Goal: Task Accomplishment & Management: Manage account settings

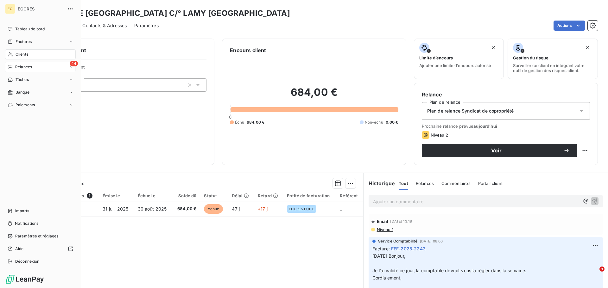
click at [25, 67] on span "Relances" at bounding box center [23, 67] width 17 height 6
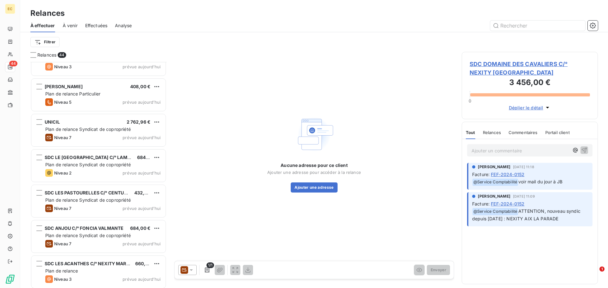
scroll to position [1334, 0]
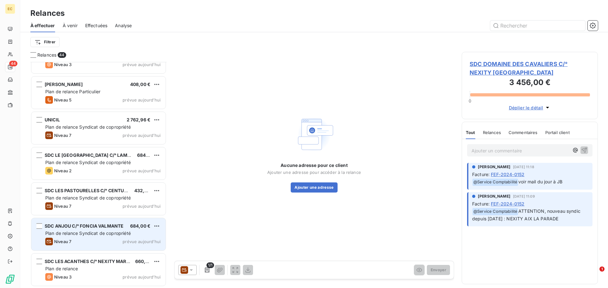
click at [85, 237] on div "SDC ANJOU C/° FONCIA VALMANTE 684,00 € Plan de relance Syndicat de copropriété …" at bounding box center [98, 234] width 134 height 32
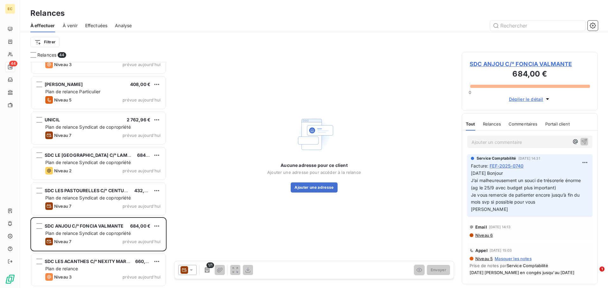
click at [488, 64] on span "SDC ANJOU C/° FONCIA VALMANTE" at bounding box center [530, 64] width 120 height 9
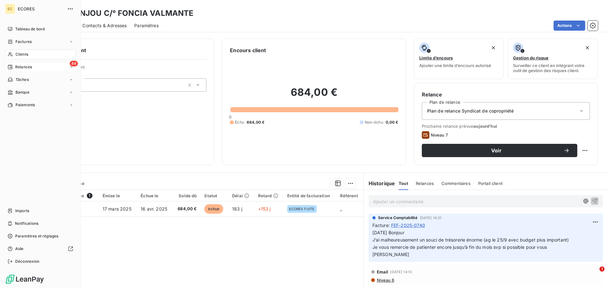
click at [23, 65] on span "Relances" at bounding box center [23, 67] width 17 height 6
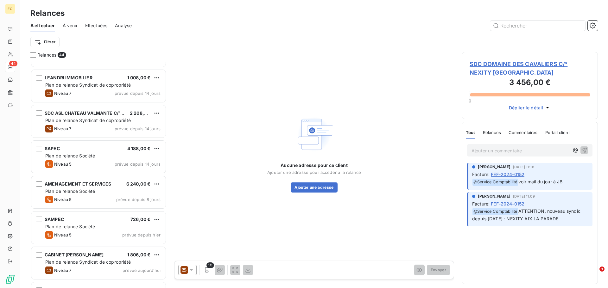
scroll to position [887, 0]
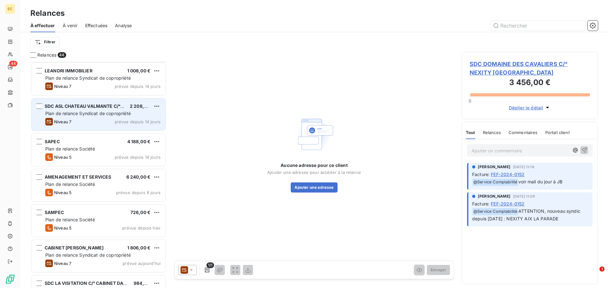
click at [92, 118] on div "Niveau 7 prévue depuis 14 jours" at bounding box center [102, 122] width 115 height 8
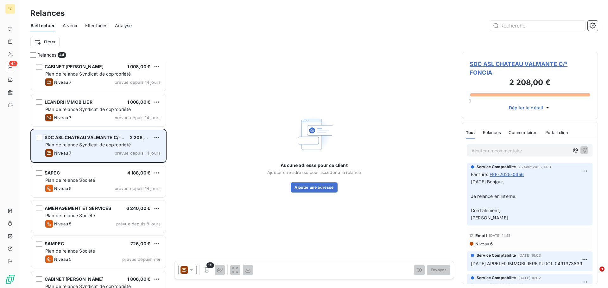
scroll to position [855, 0]
